Goal: Information Seeking & Learning: Check status

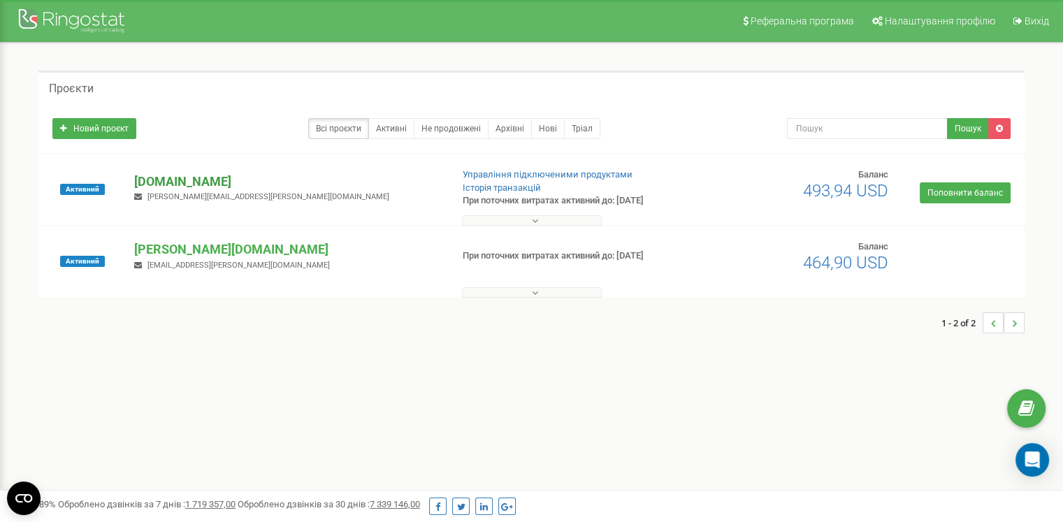
click at [166, 178] on p "[DOMAIN_NAME]" at bounding box center [286, 182] width 305 height 18
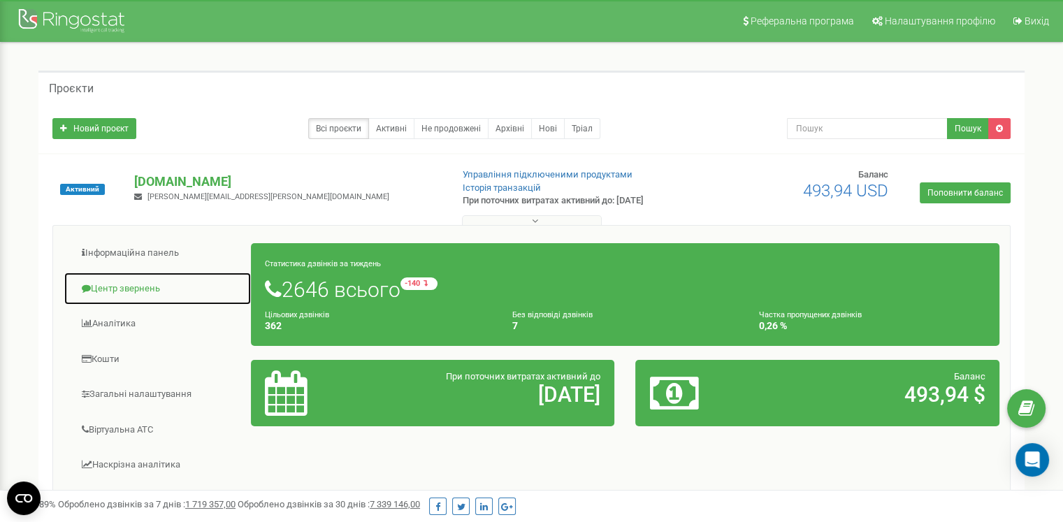
click at [133, 282] on link "Центр звернень" at bounding box center [158, 289] width 188 height 34
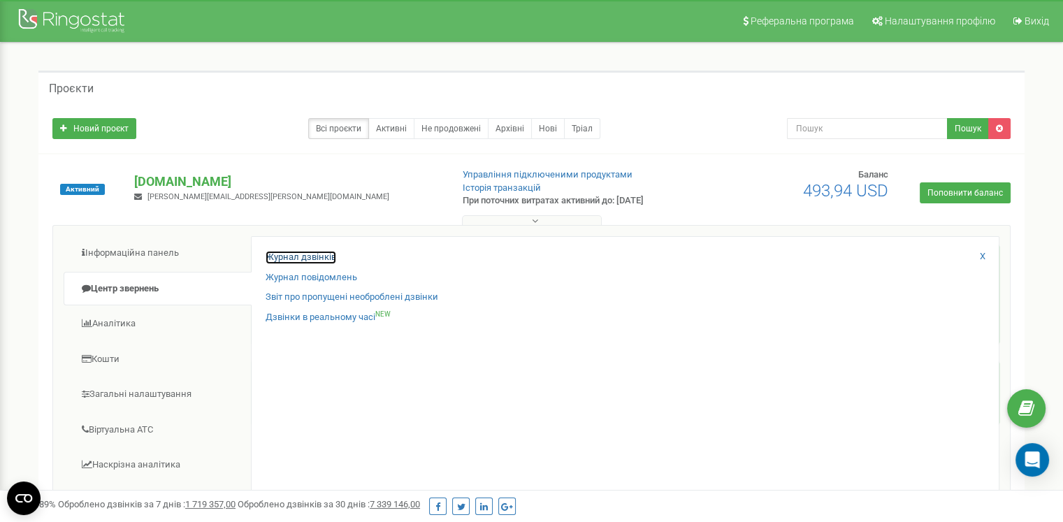
click at [308, 253] on link "Журнал дзвінків" at bounding box center [301, 257] width 71 height 13
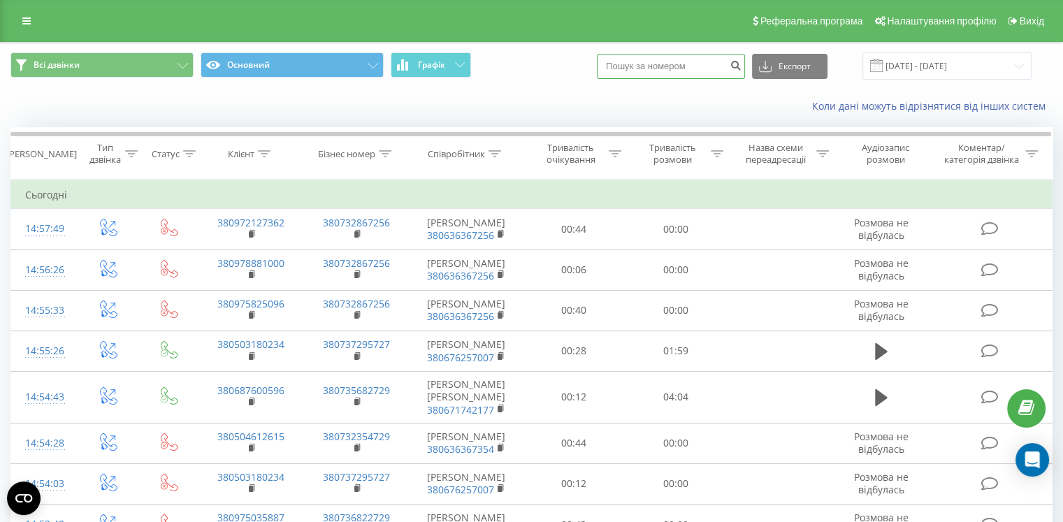
click at [640, 69] on input at bounding box center [671, 66] width 148 height 25
type input "0"
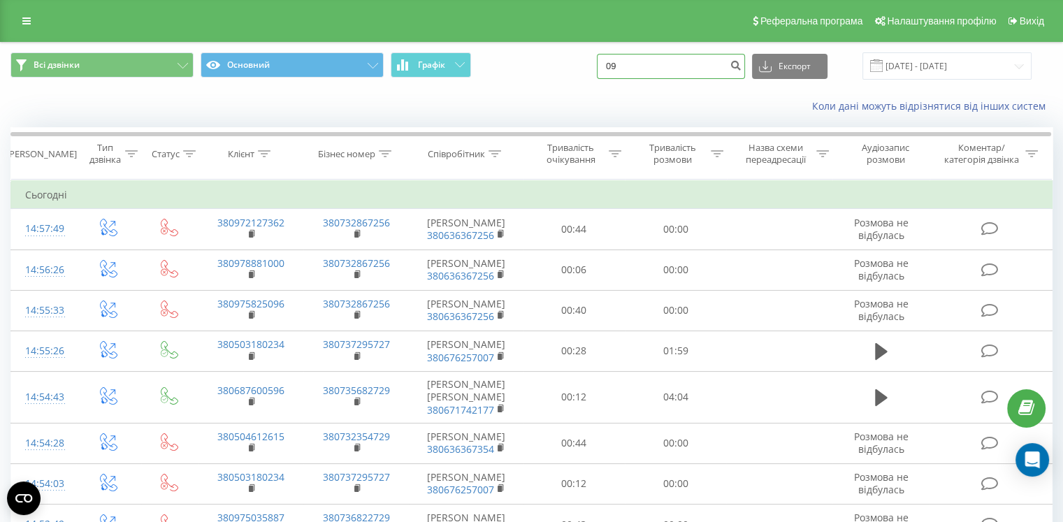
type input "0"
type input "0964054497"
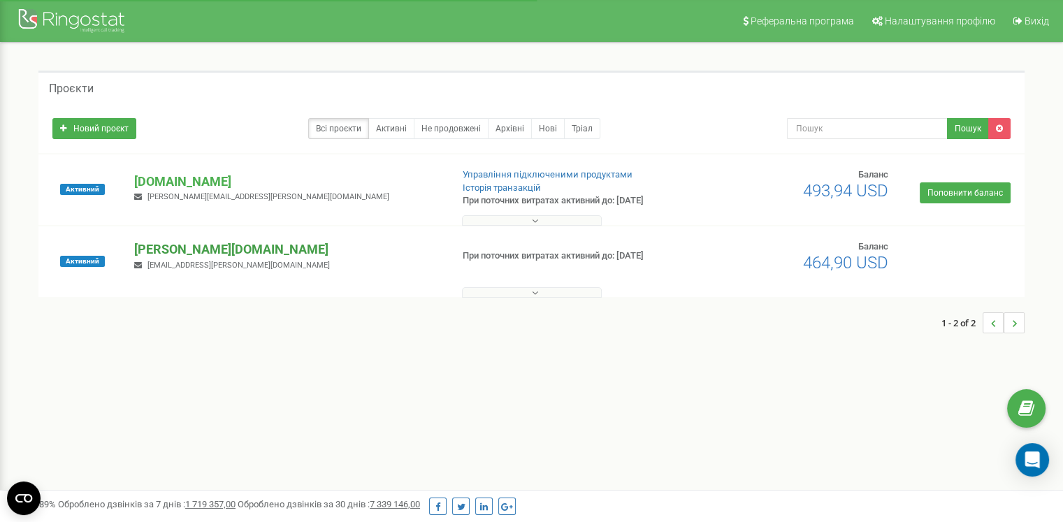
click at [168, 242] on p "[PERSON_NAME][DOMAIN_NAME]" at bounding box center [286, 249] width 305 height 18
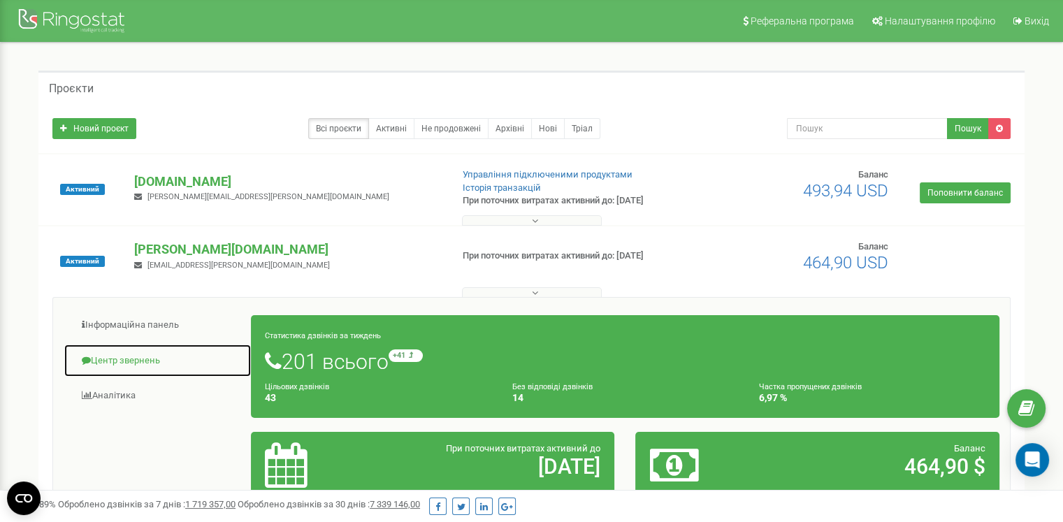
click at [144, 356] on link "Центр звернень" at bounding box center [158, 361] width 188 height 34
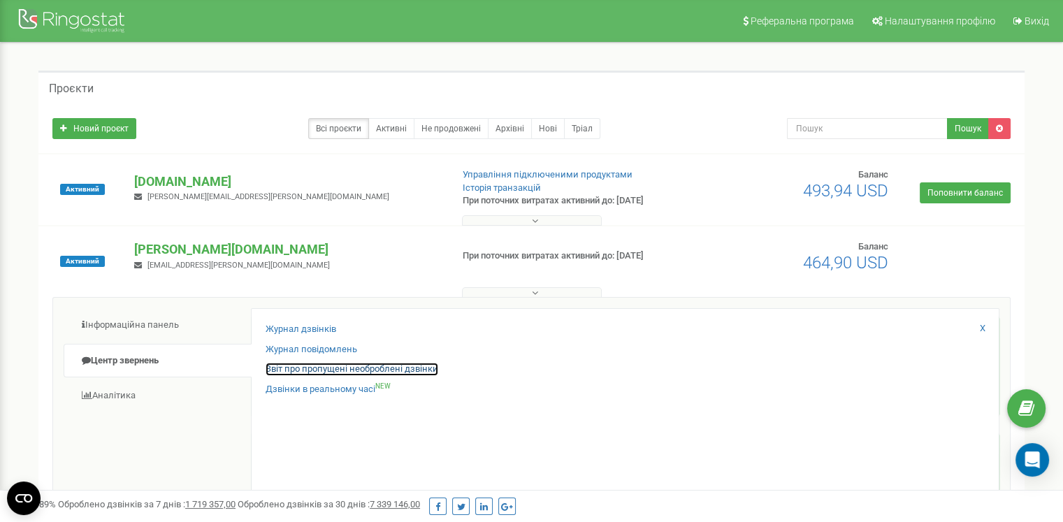
click at [307, 367] on link "Звіт про пропущені необроблені дзвінки" at bounding box center [352, 369] width 173 height 13
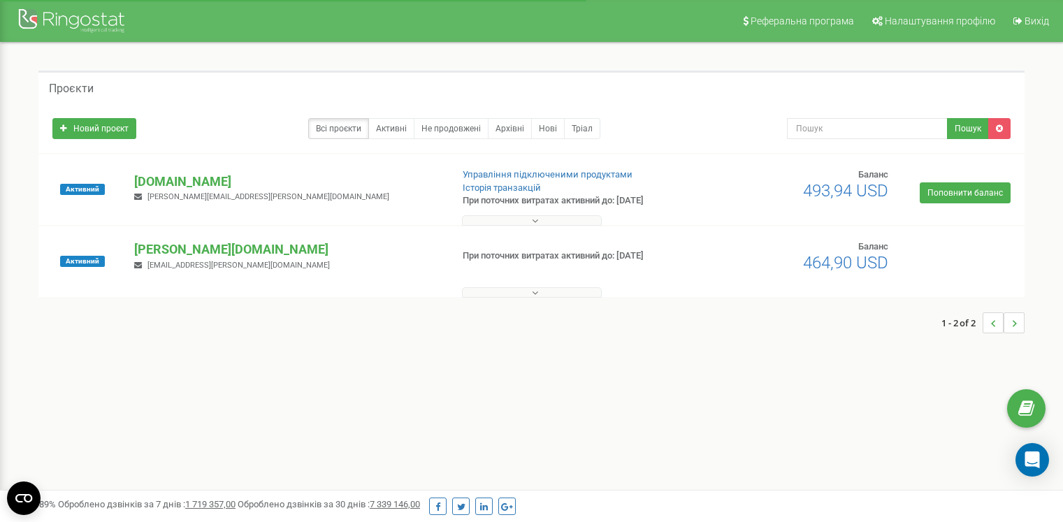
click at [170, 188] on p "[DOMAIN_NAME]" at bounding box center [286, 182] width 305 height 18
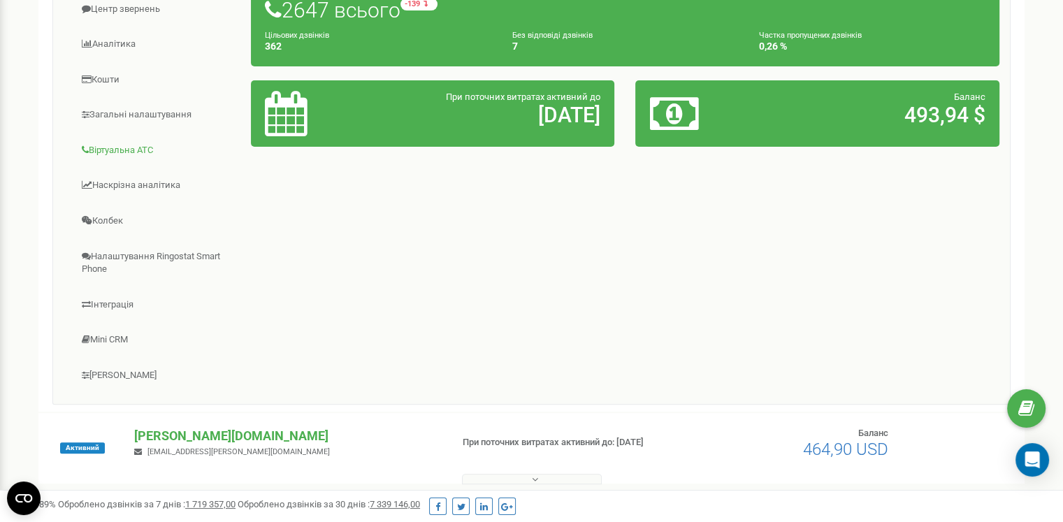
scroll to position [70, 0]
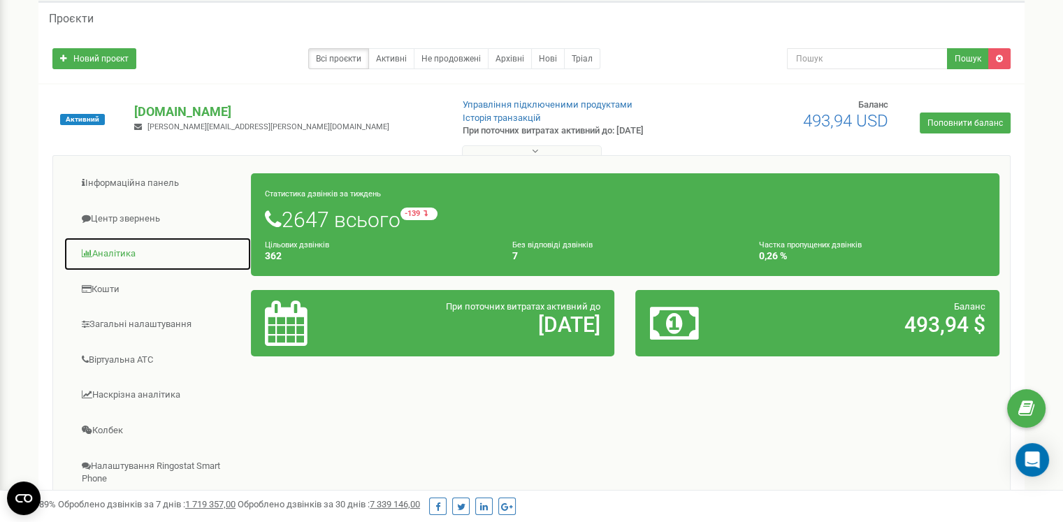
click at [129, 249] on link "Аналiтика" at bounding box center [158, 254] width 188 height 34
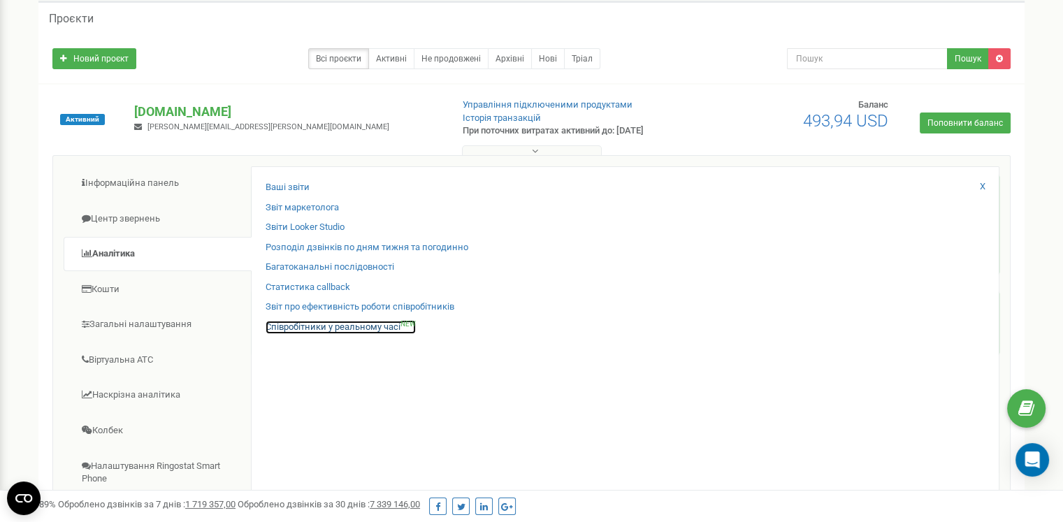
click at [303, 326] on link "Співробітники у реальному часі NEW" at bounding box center [341, 327] width 150 height 13
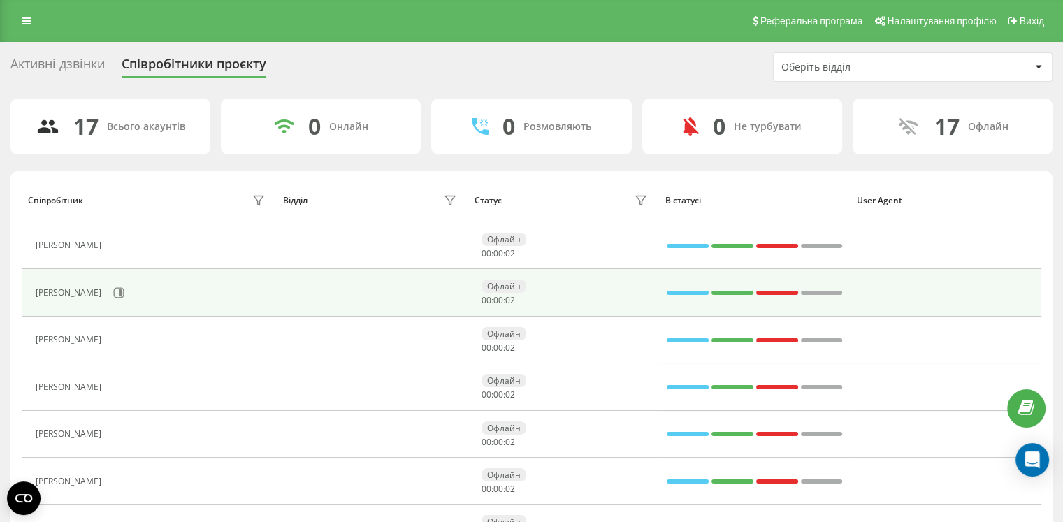
click at [474, 280] on td "Офлайн 00 : 00 : 02" at bounding box center [562, 292] width 191 height 47
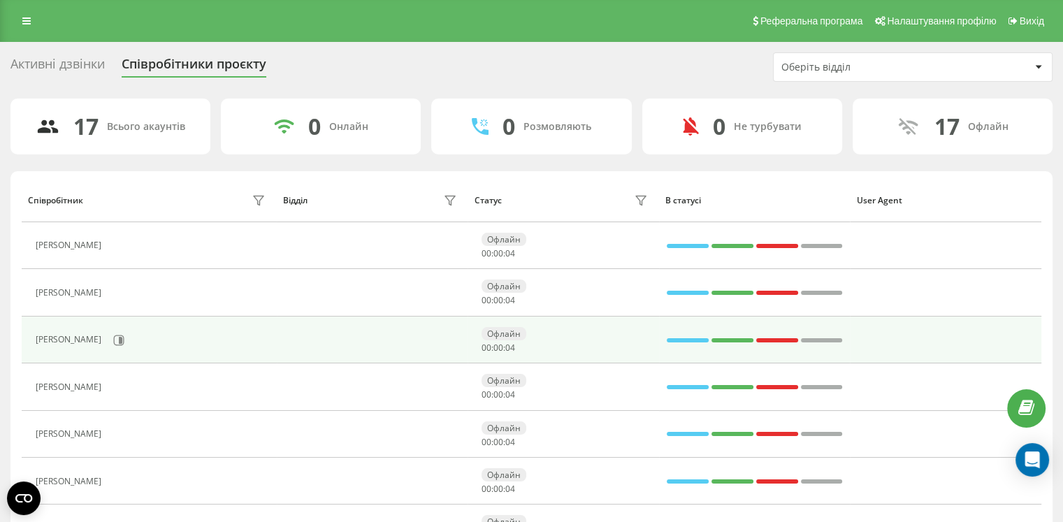
scroll to position [70, 0]
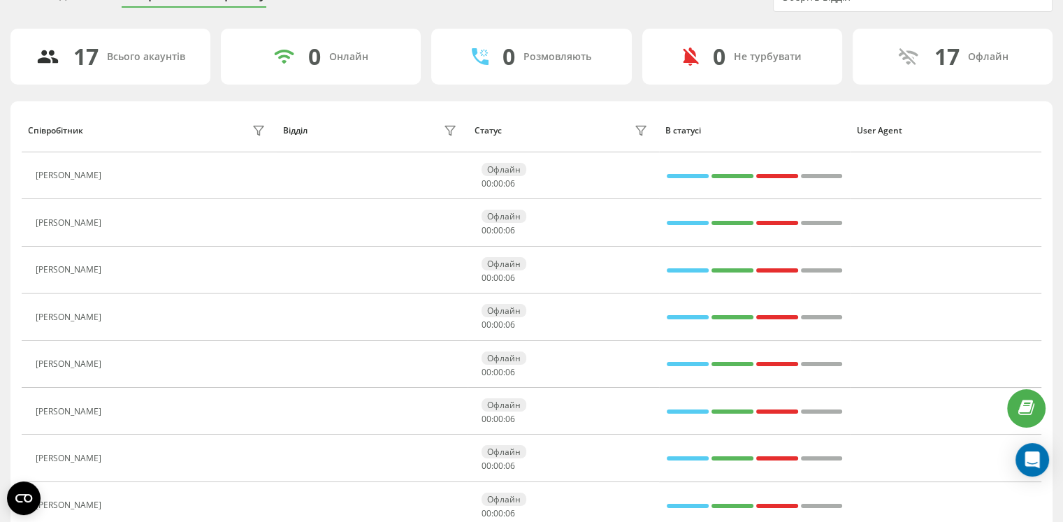
click at [125, 275] on button at bounding box center [116, 272] width 17 height 20
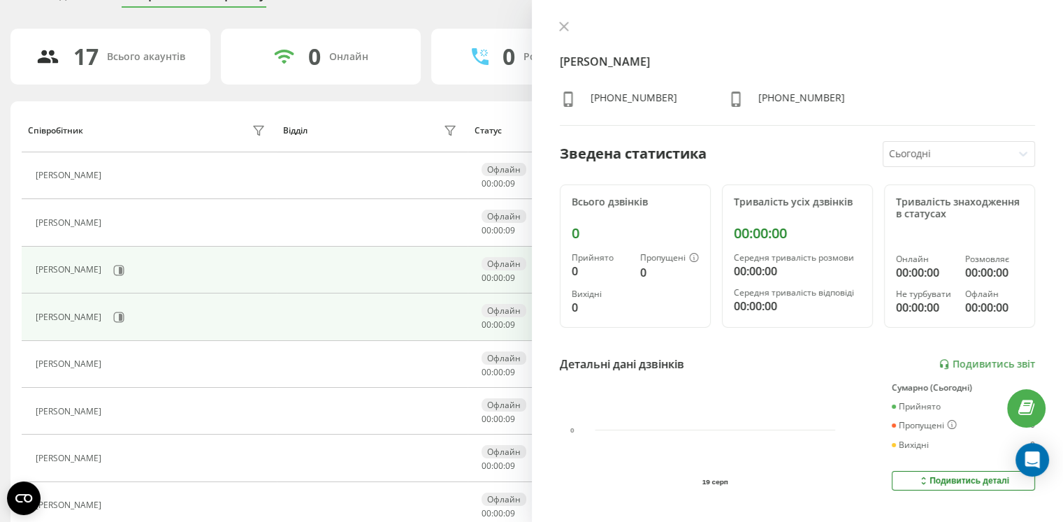
scroll to position [140, 0]
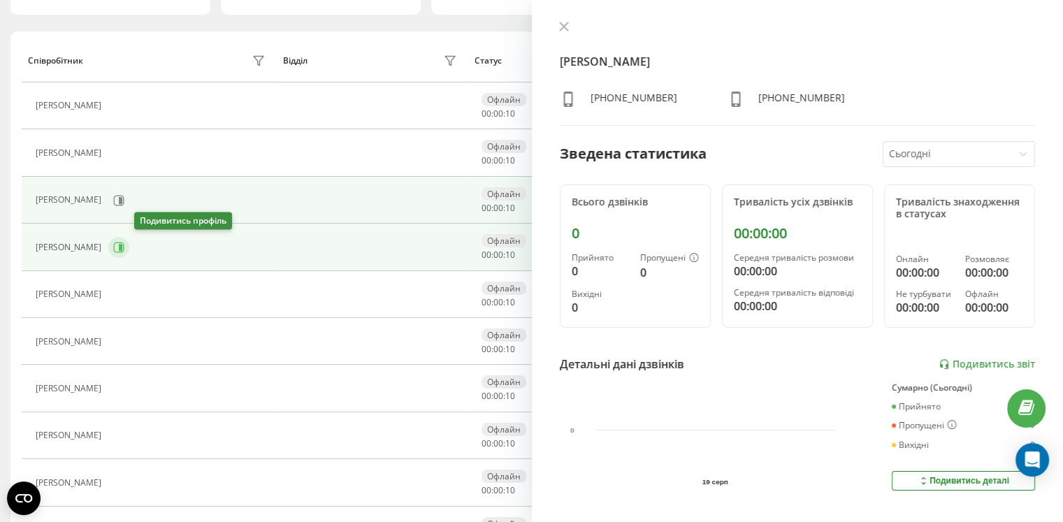
click at [122, 247] on icon at bounding box center [120, 247] width 3 height 7
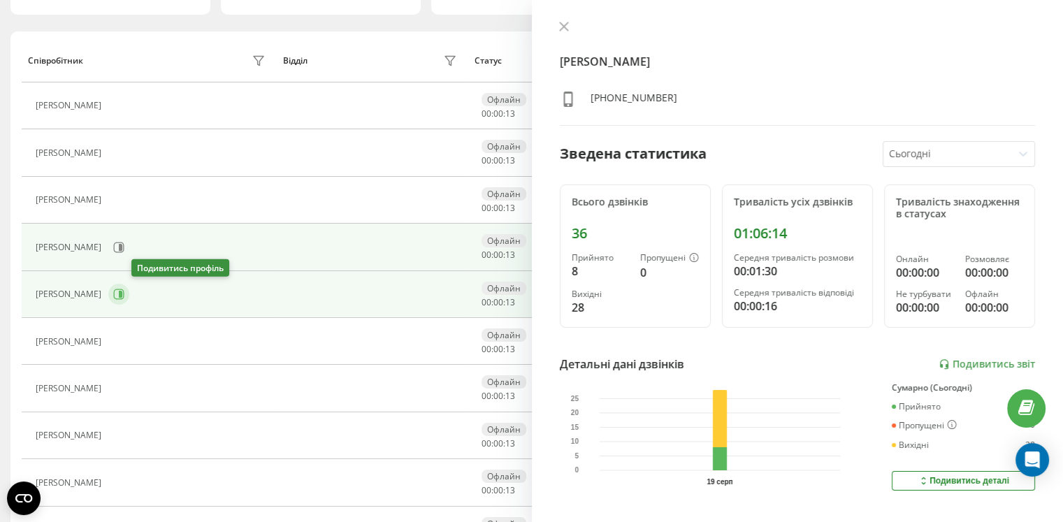
click at [124, 298] on icon at bounding box center [119, 294] width 10 height 10
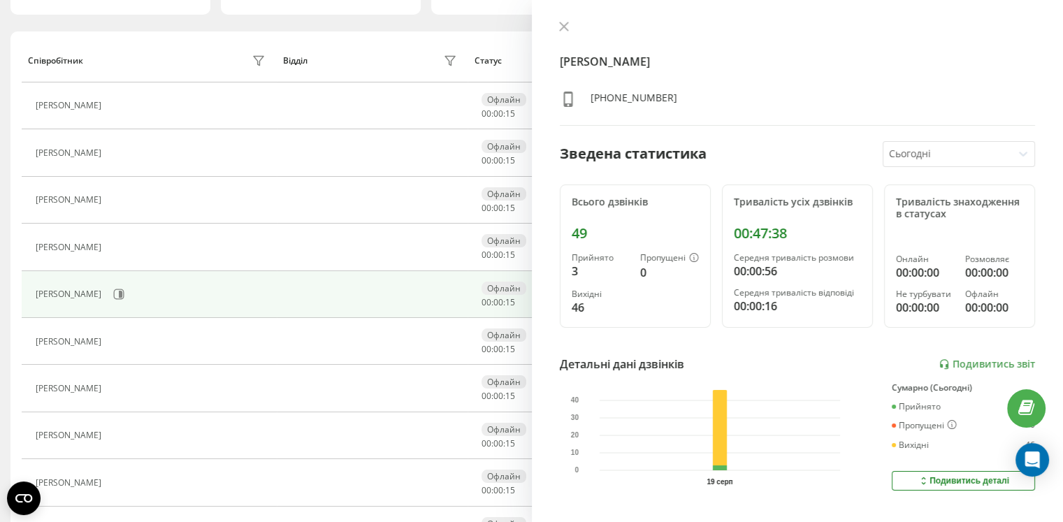
scroll to position [210, 0]
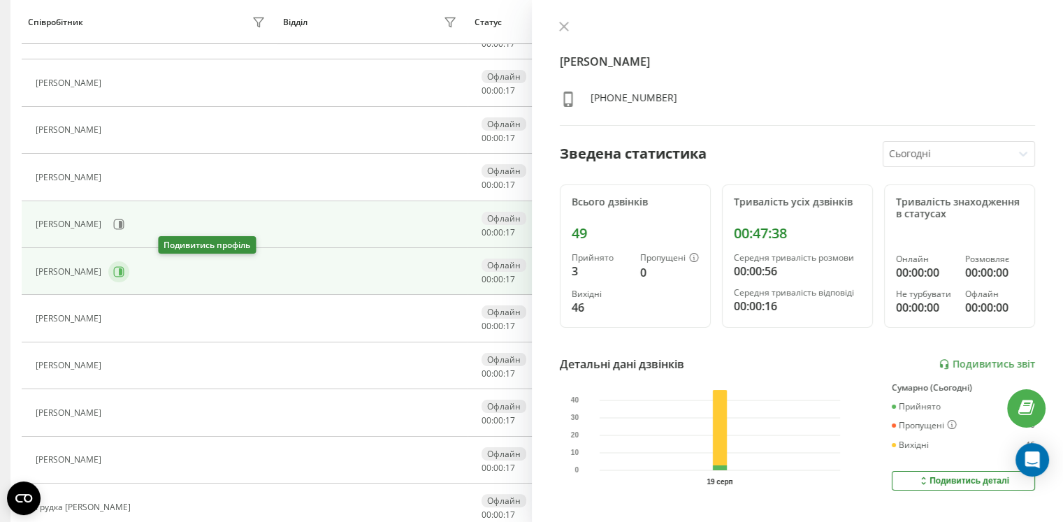
click at [124, 266] on icon at bounding box center [118, 271] width 11 height 11
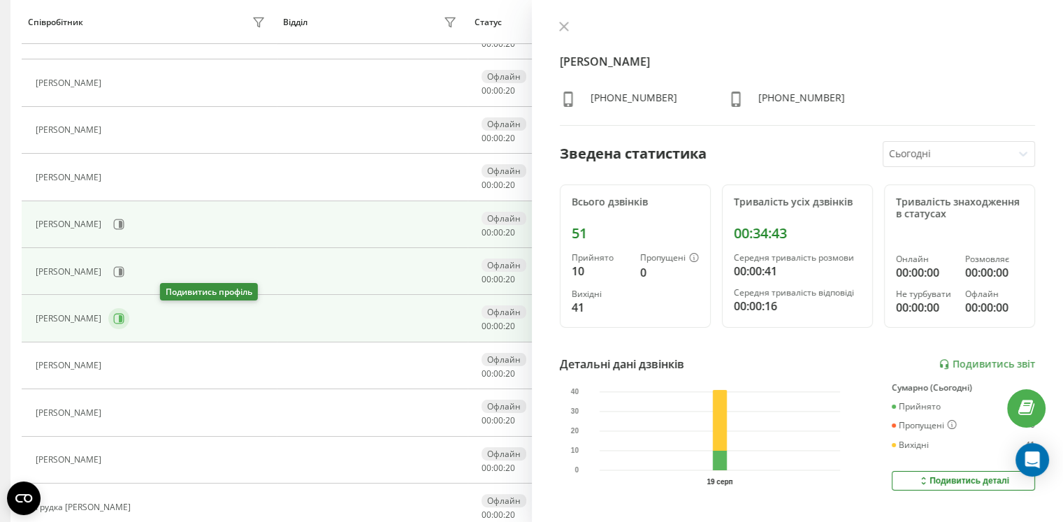
click at [122, 315] on icon at bounding box center [120, 318] width 3 height 7
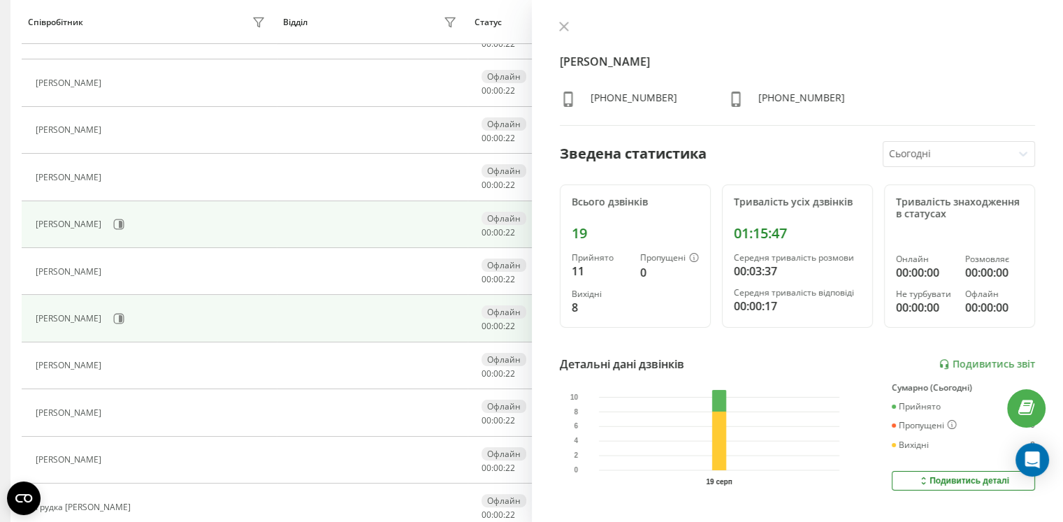
scroll to position [279, 0]
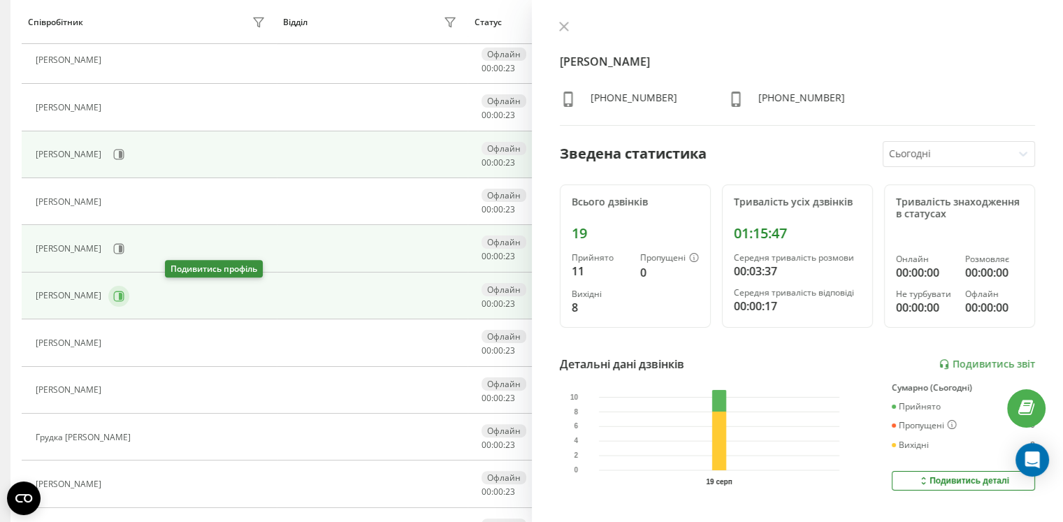
click at [124, 291] on icon at bounding box center [118, 296] width 11 height 11
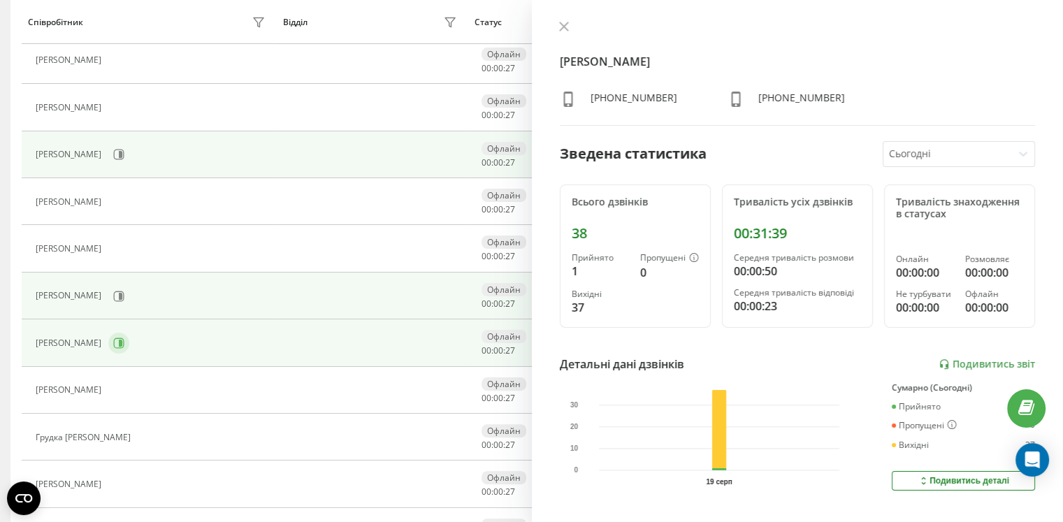
click at [124, 337] on icon at bounding box center [118, 342] width 11 height 11
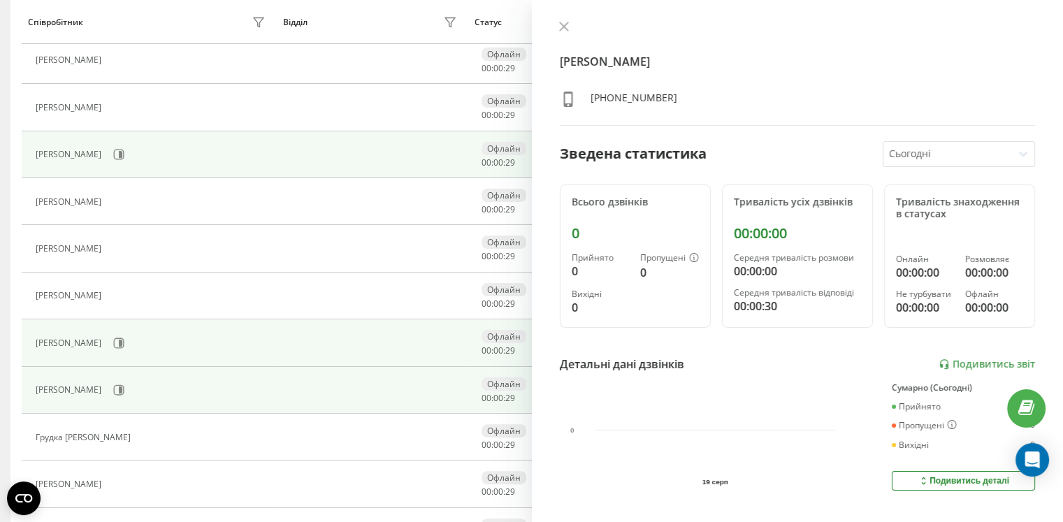
scroll to position [349, 0]
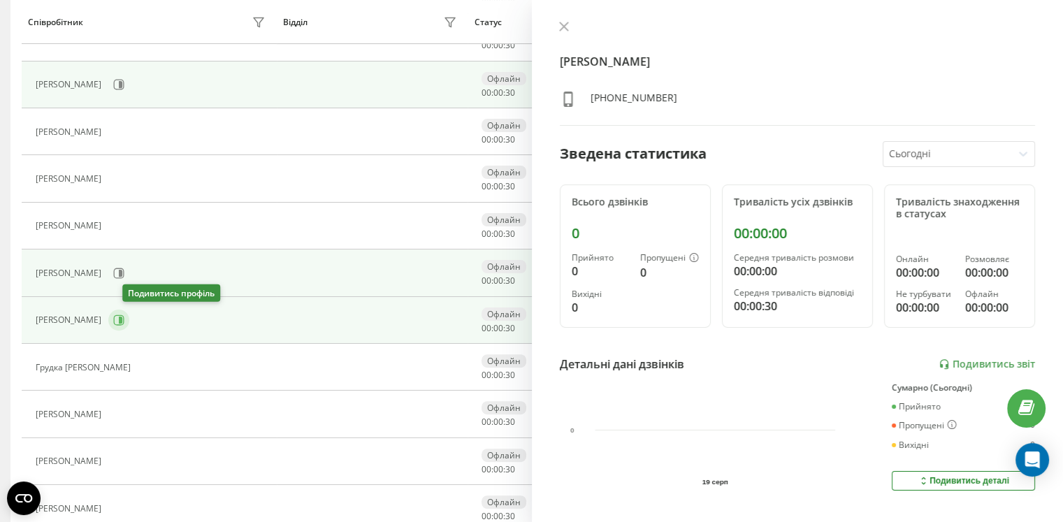
click at [124, 320] on icon at bounding box center [118, 319] width 11 height 11
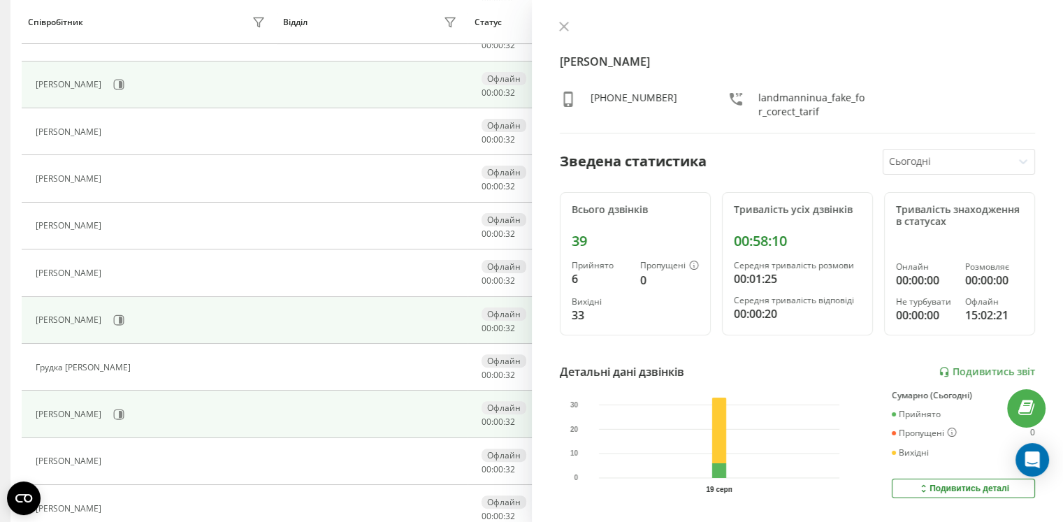
scroll to position [419, 0]
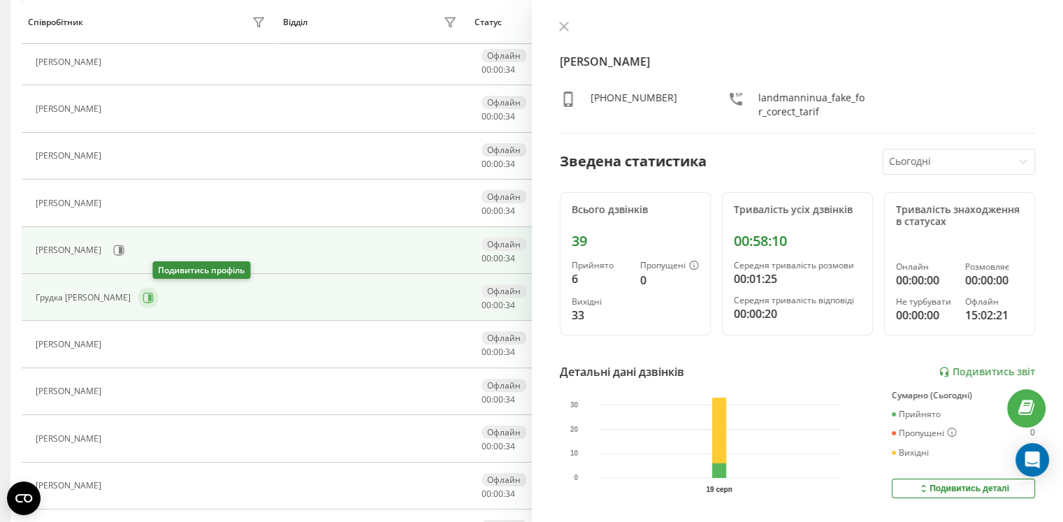
click at [154, 297] on icon at bounding box center [148, 297] width 11 height 11
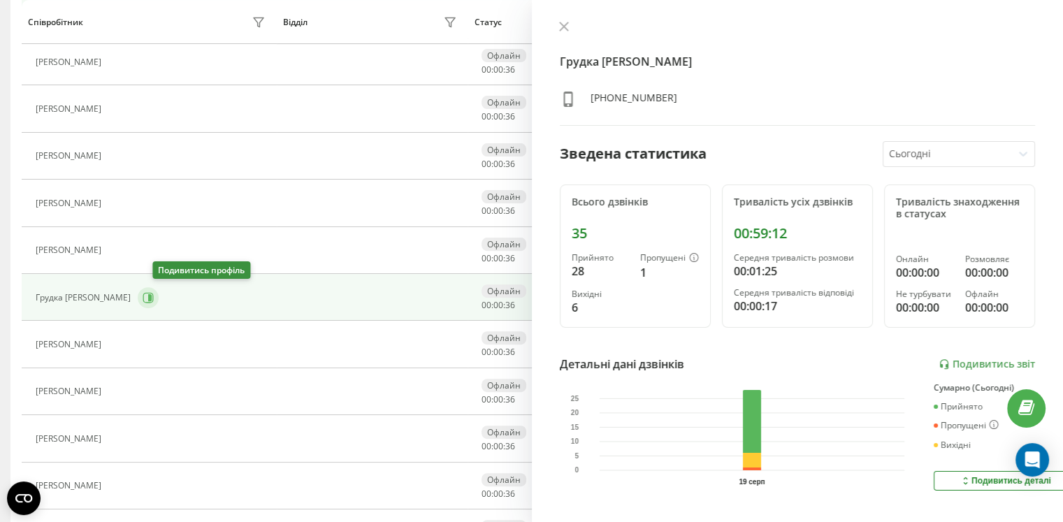
scroll to position [489, 0]
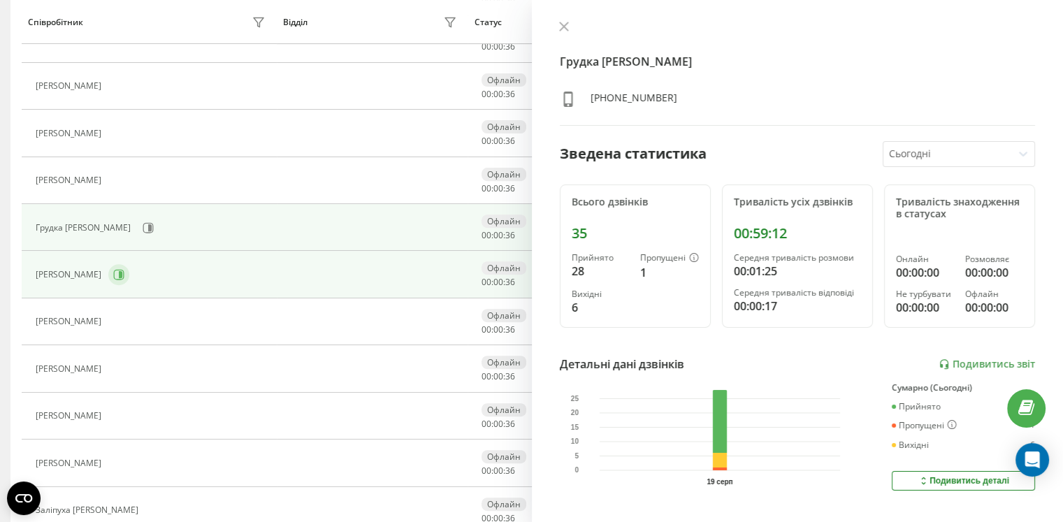
click at [124, 275] on icon at bounding box center [118, 274] width 11 height 11
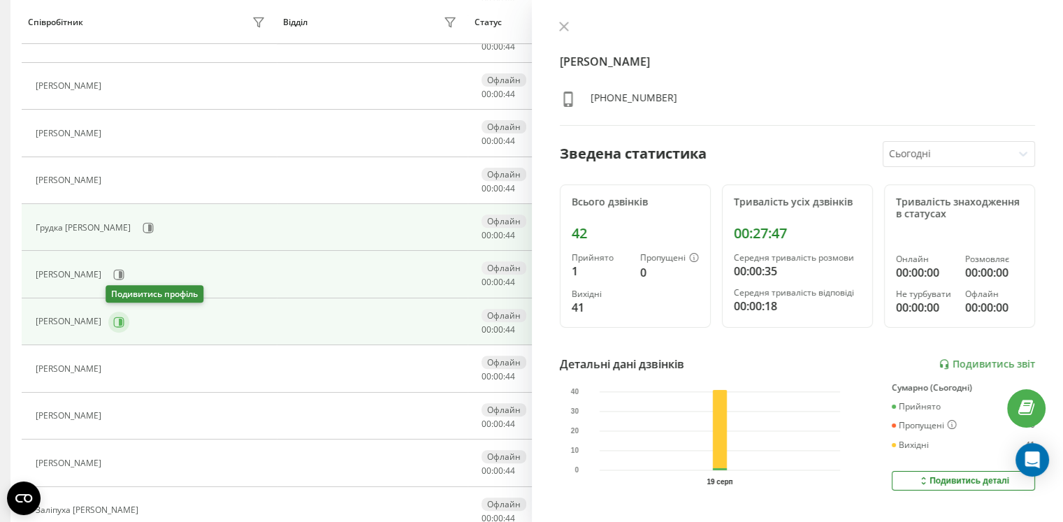
click at [119, 317] on icon at bounding box center [118, 322] width 11 height 11
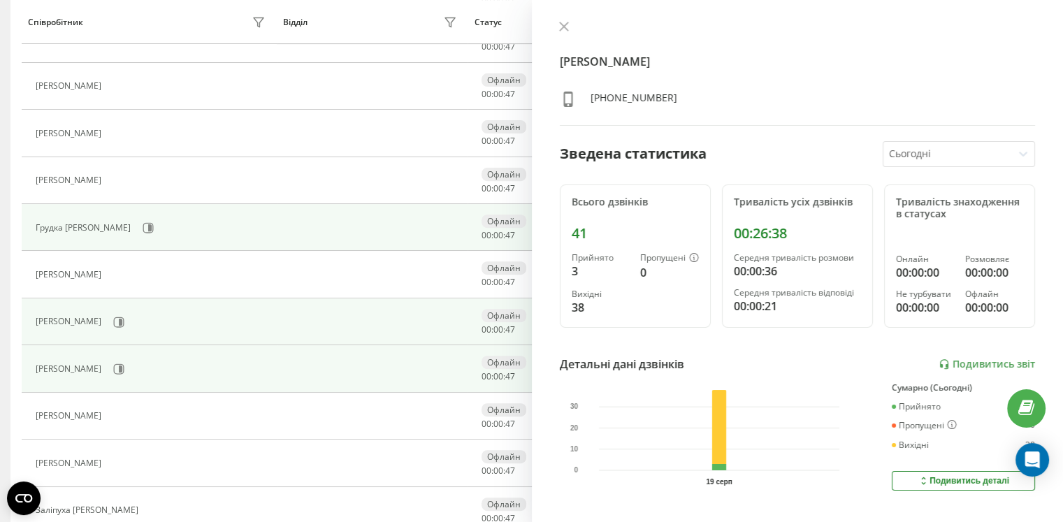
scroll to position [550, 0]
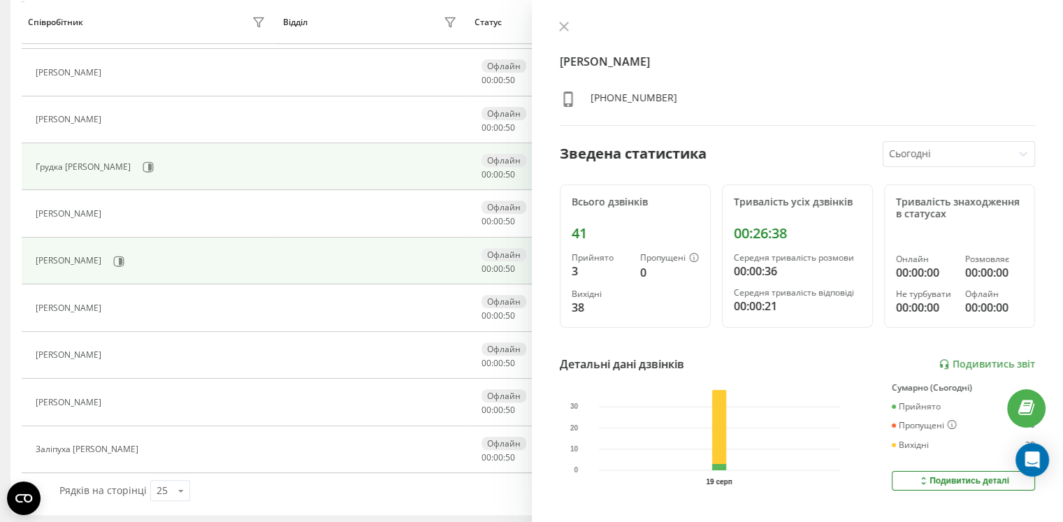
click at [973, 351] on div "Вакаріна Ганна +380671618868 Зведена статистика Сьогодні Всього дзвінків 41 При…" at bounding box center [798, 261] width 532 height 522
click at [967, 361] on link "Подивитись звіт" at bounding box center [986, 364] width 96 height 12
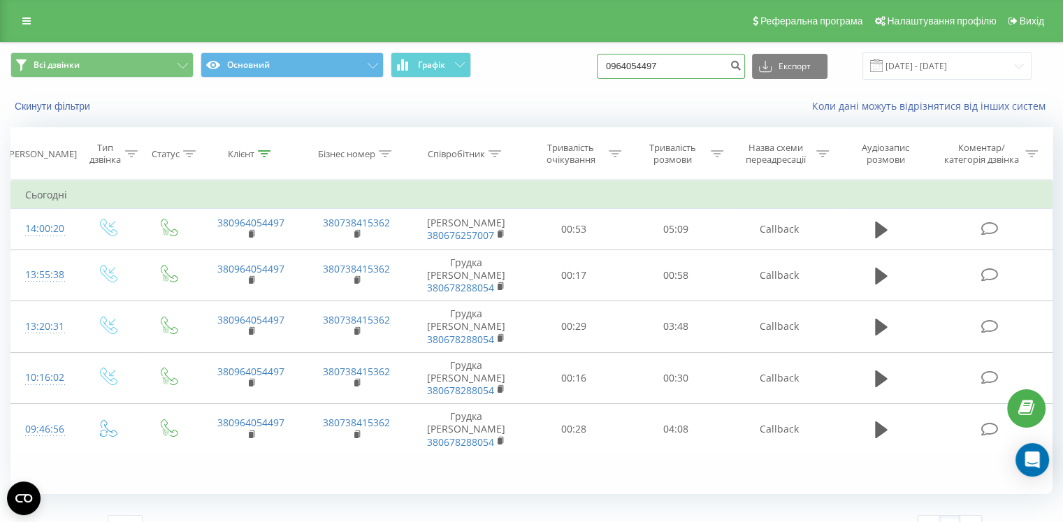
click at [706, 66] on input "0964054497" at bounding box center [671, 66] width 148 height 25
click at [745, 71] on button "submit" at bounding box center [735, 66] width 19 height 25
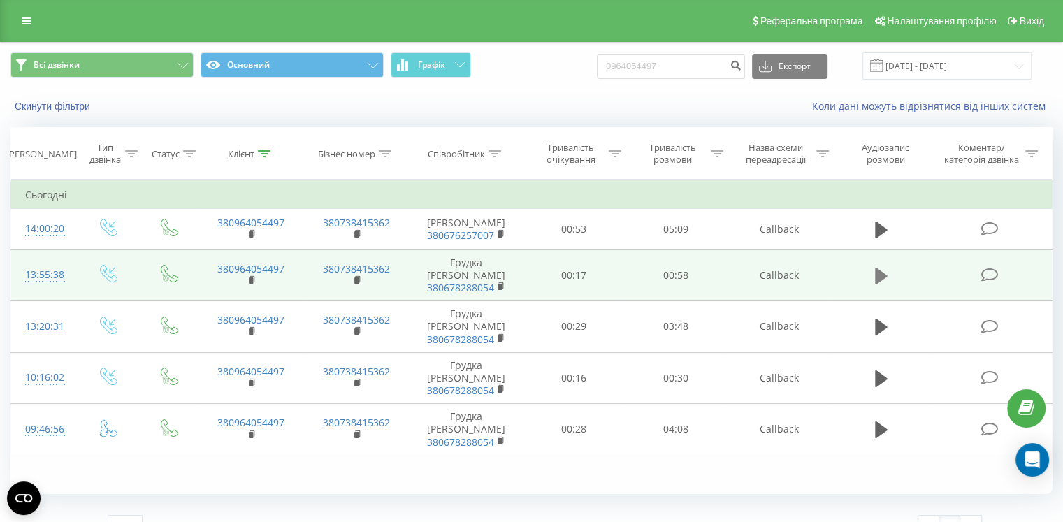
click at [885, 284] on icon at bounding box center [881, 276] width 13 height 17
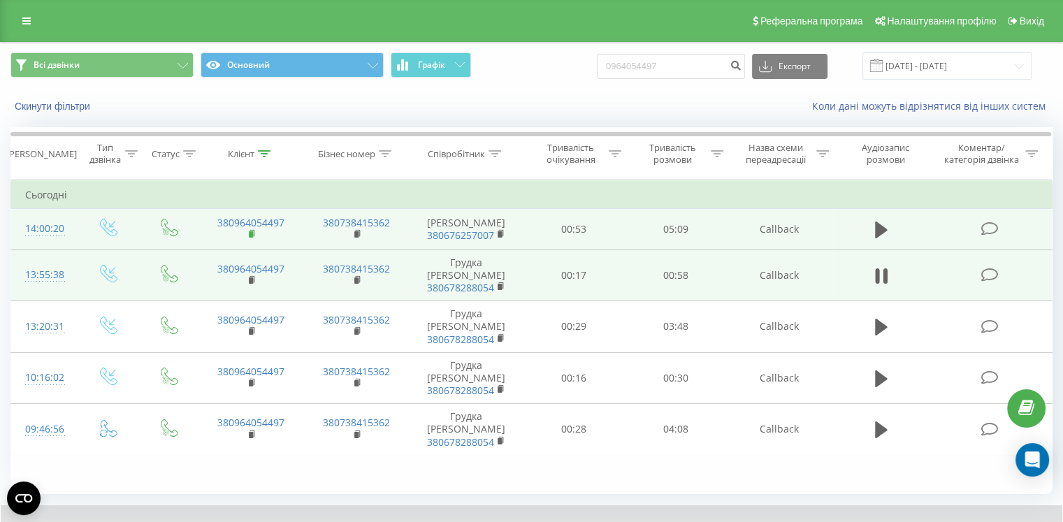
click at [252, 237] on rect at bounding box center [251, 234] width 4 height 6
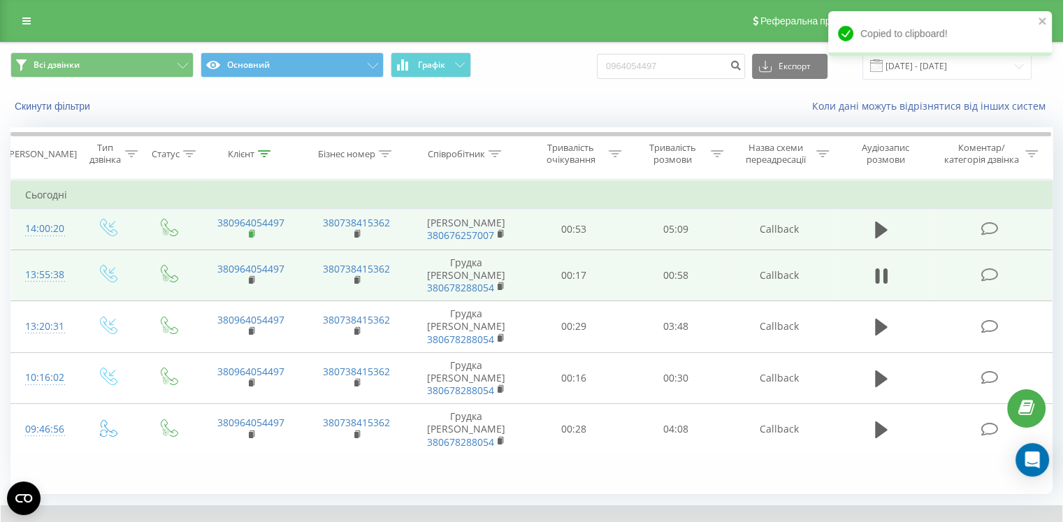
click at [252, 237] on rect at bounding box center [251, 234] width 4 height 6
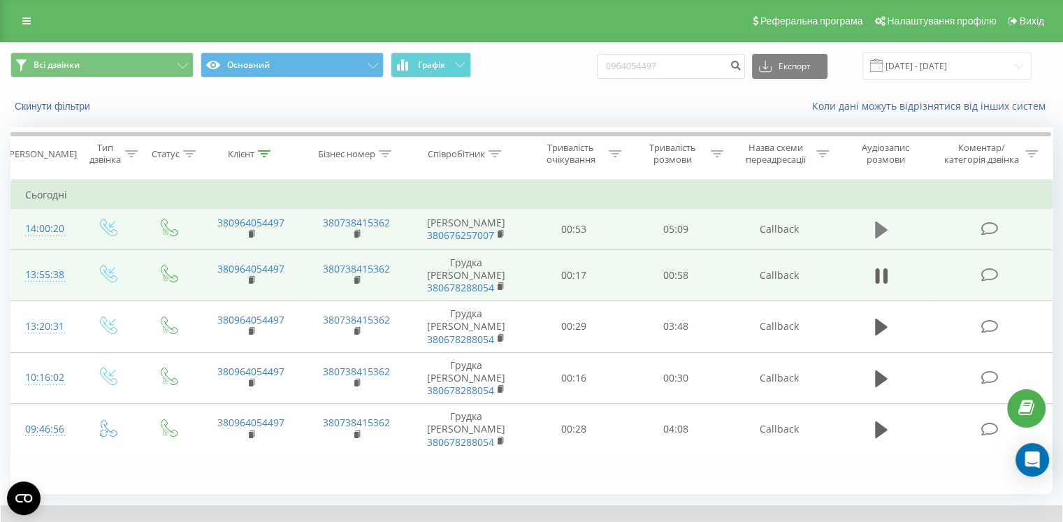
click at [885, 233] on icon at bounding box center [881, 229] width 13 height 17
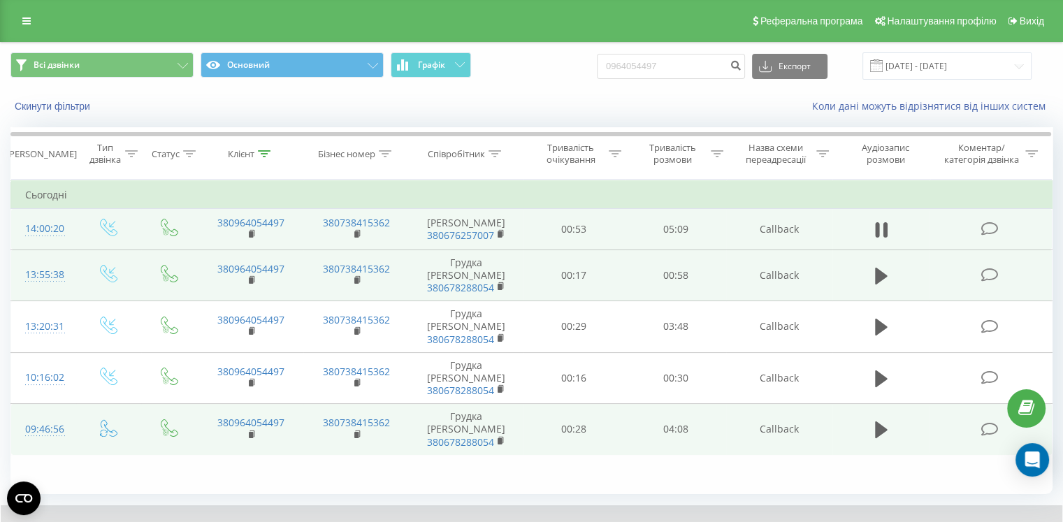
scroll to position [78, 0]
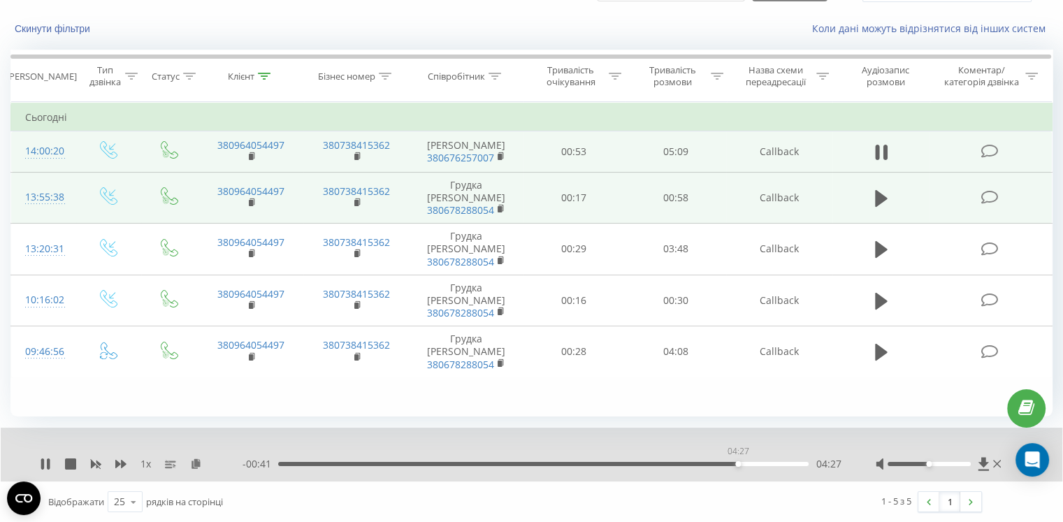
click at [738, 465] on div "04:27" at bounding box center [543, 464] width 530 height 4
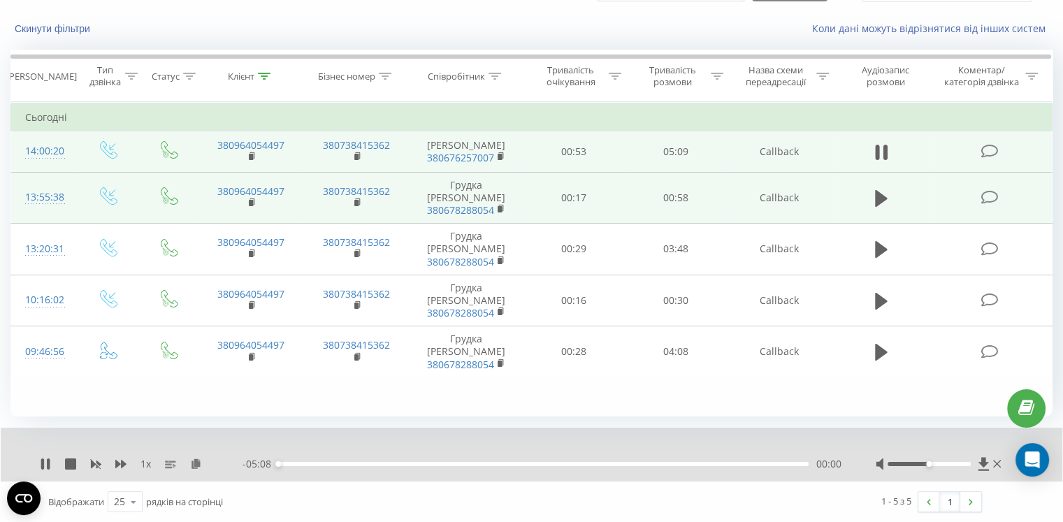
click at [702, 465] on div "- 05:08 00:00 00:00" at bounding box center [541, 464] width 598 height 14
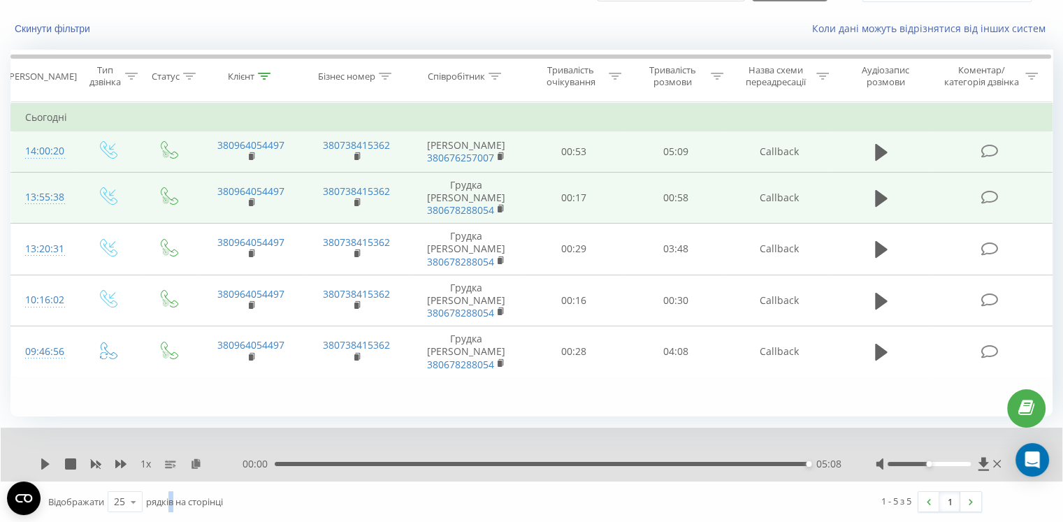
click at [172, 501] on span "рядків на сторінці" at bounding box center [184, 501] width 77 height 13
click at [876, 157] on icon at bounding box center [881, 152] width 13 height 17
click at [882, 159] on icon at bounding box center [881, 152] width 13 height 17
click at [774, 464] on div "05:08" at bounding box center [542, 464] width 534 height 4
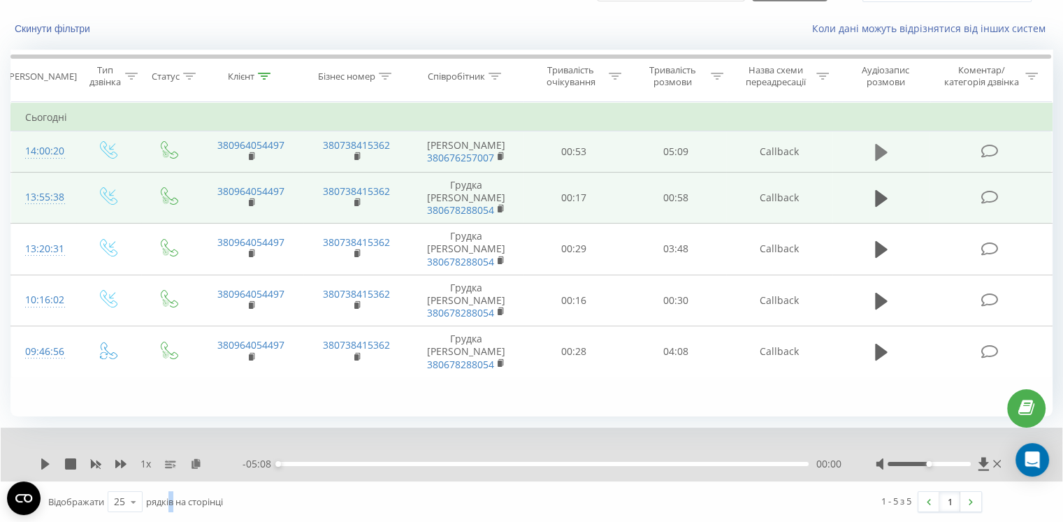
click at [876, 159] on icon at bounding box center [881, 152] width 13 height 17
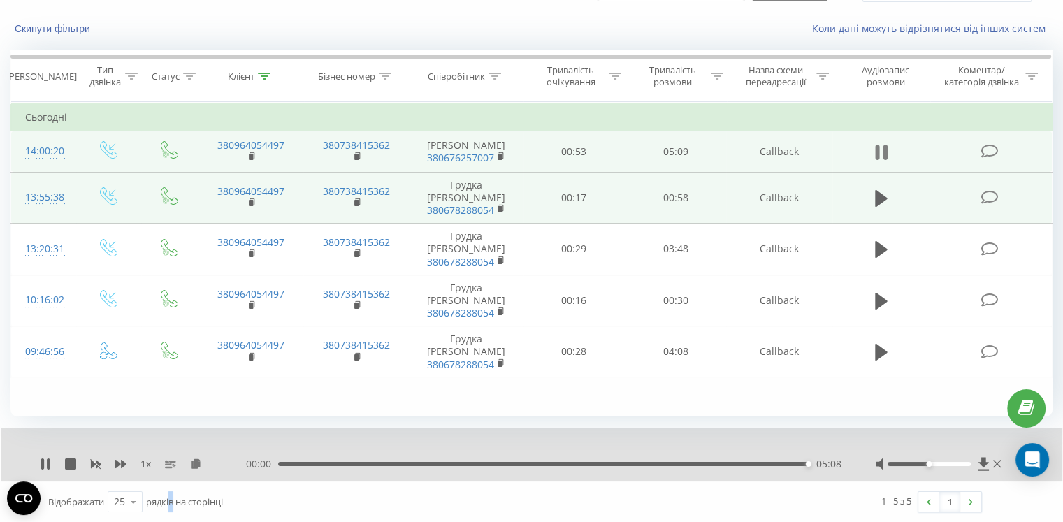
click at [880, 159] on icon at bounding box center [881, 153] width 13 height 20
click at [875, 159] on icon at bounding box center [881, 153] width 13 height 20
click at [873, 159] on button at bounding box center [881, 152] width 21 height 21
